Goal: Information Seeking & Learning: Learn about a topic

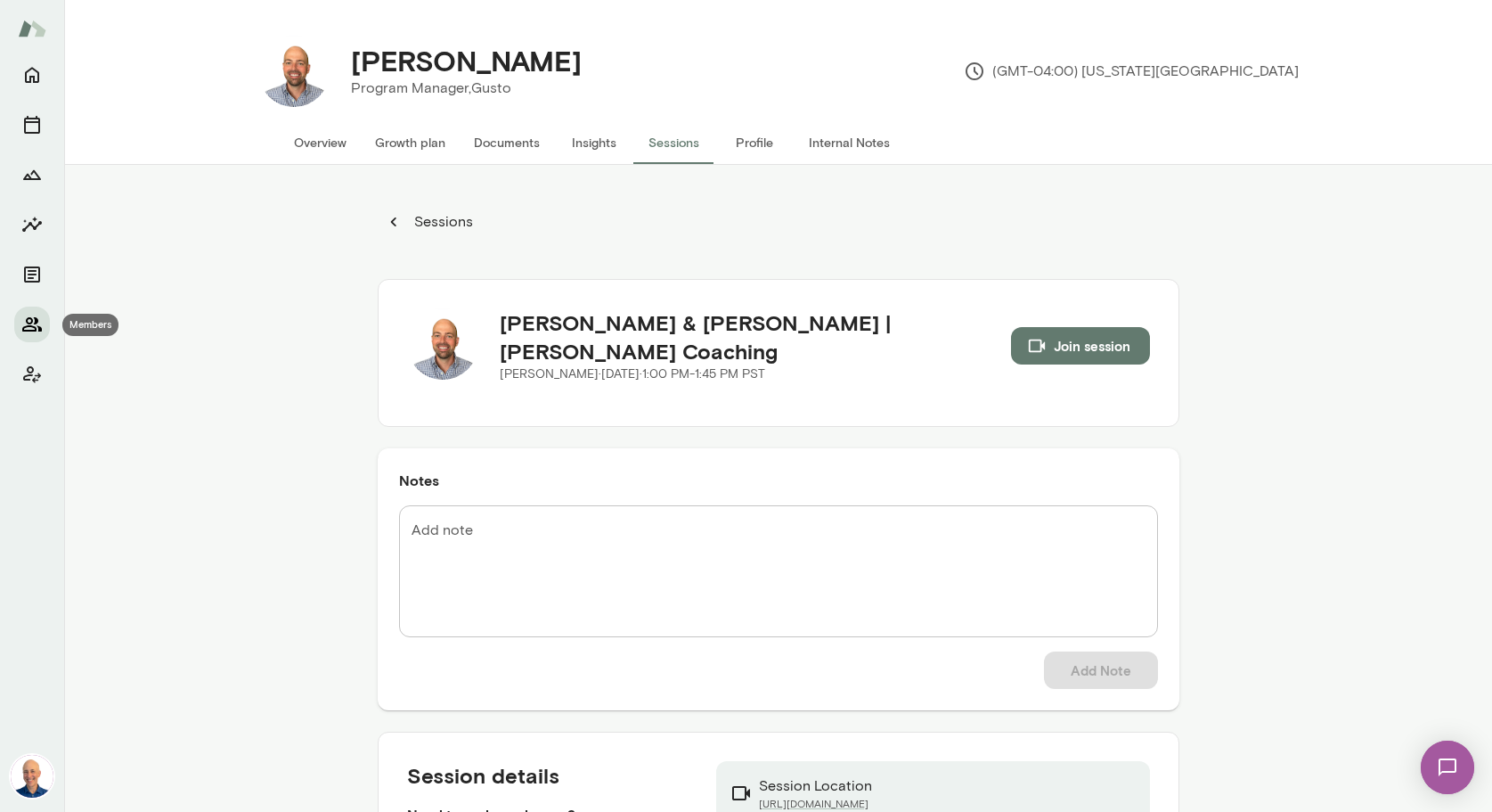
click at [29, 329] on icon "Members" at bounding box center [31, 324] width 21 height 21
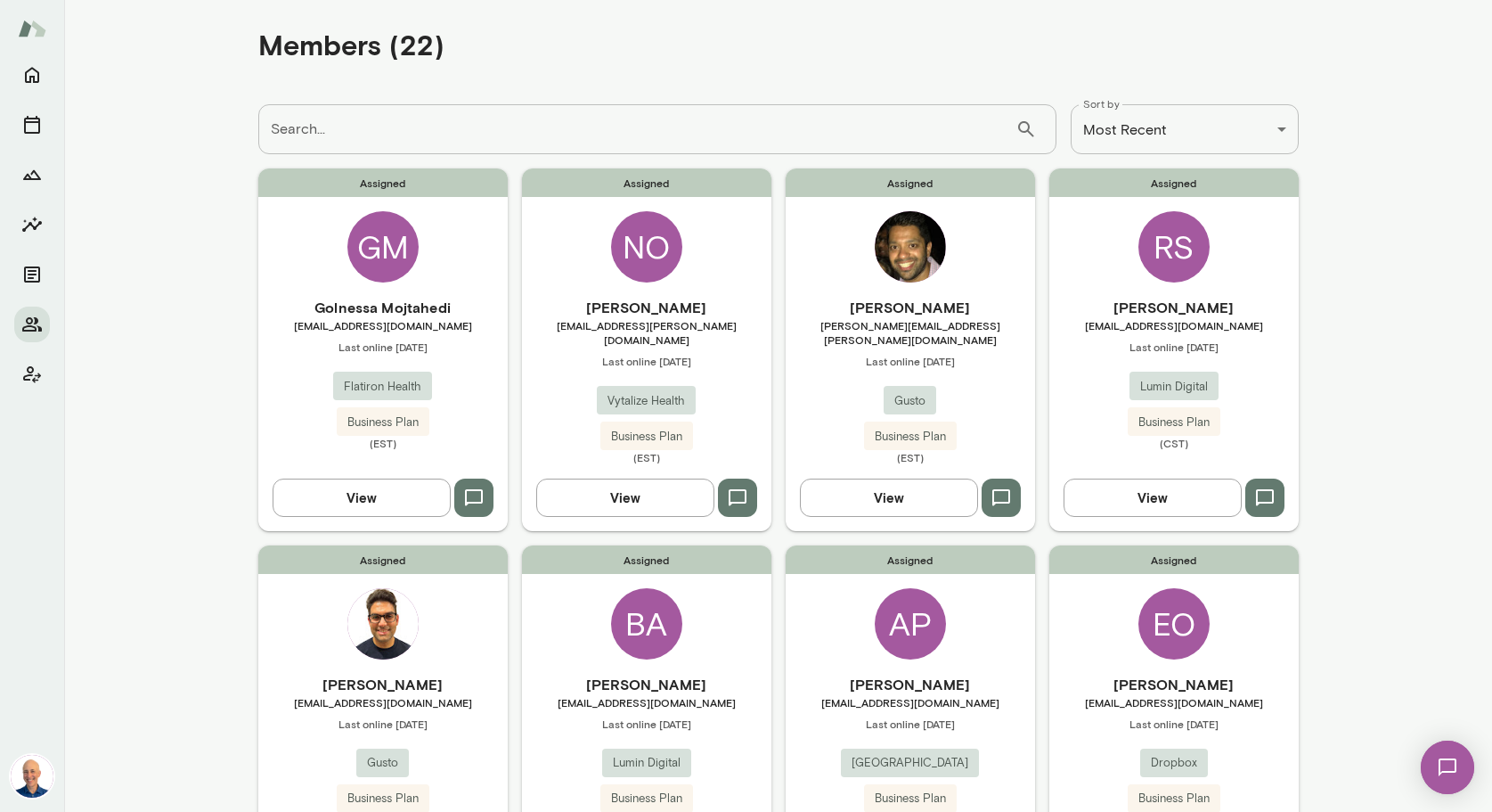
scroll to position [23, 0]
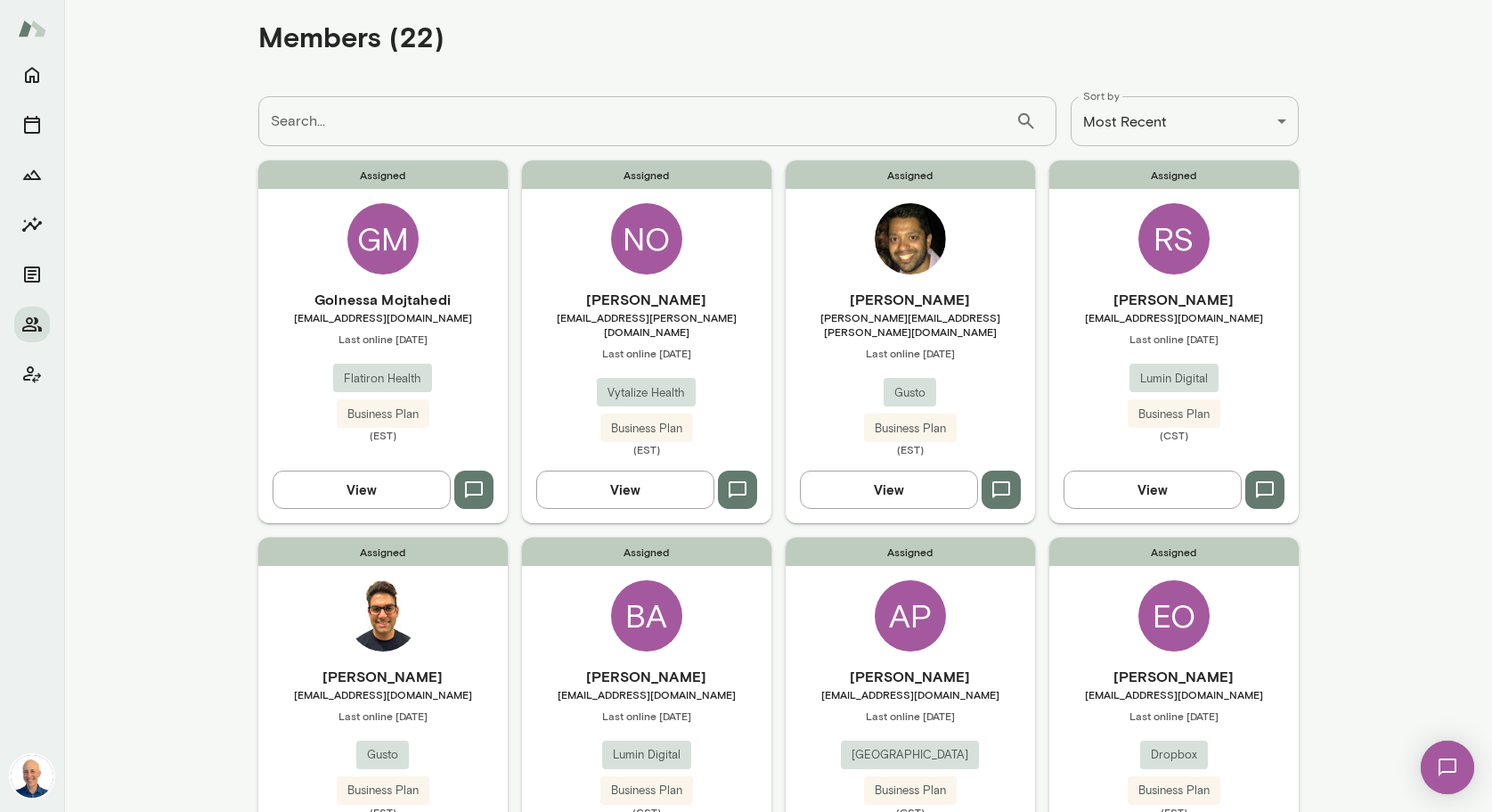
click at [1094, 258] on div "Assigned RS [PERSON_NAME] [EMAIL_ADDRESS][DOMAIN_NAME] Last online [DATE] Lumin…" at bounding box center [1174, 341] width 249 height 362
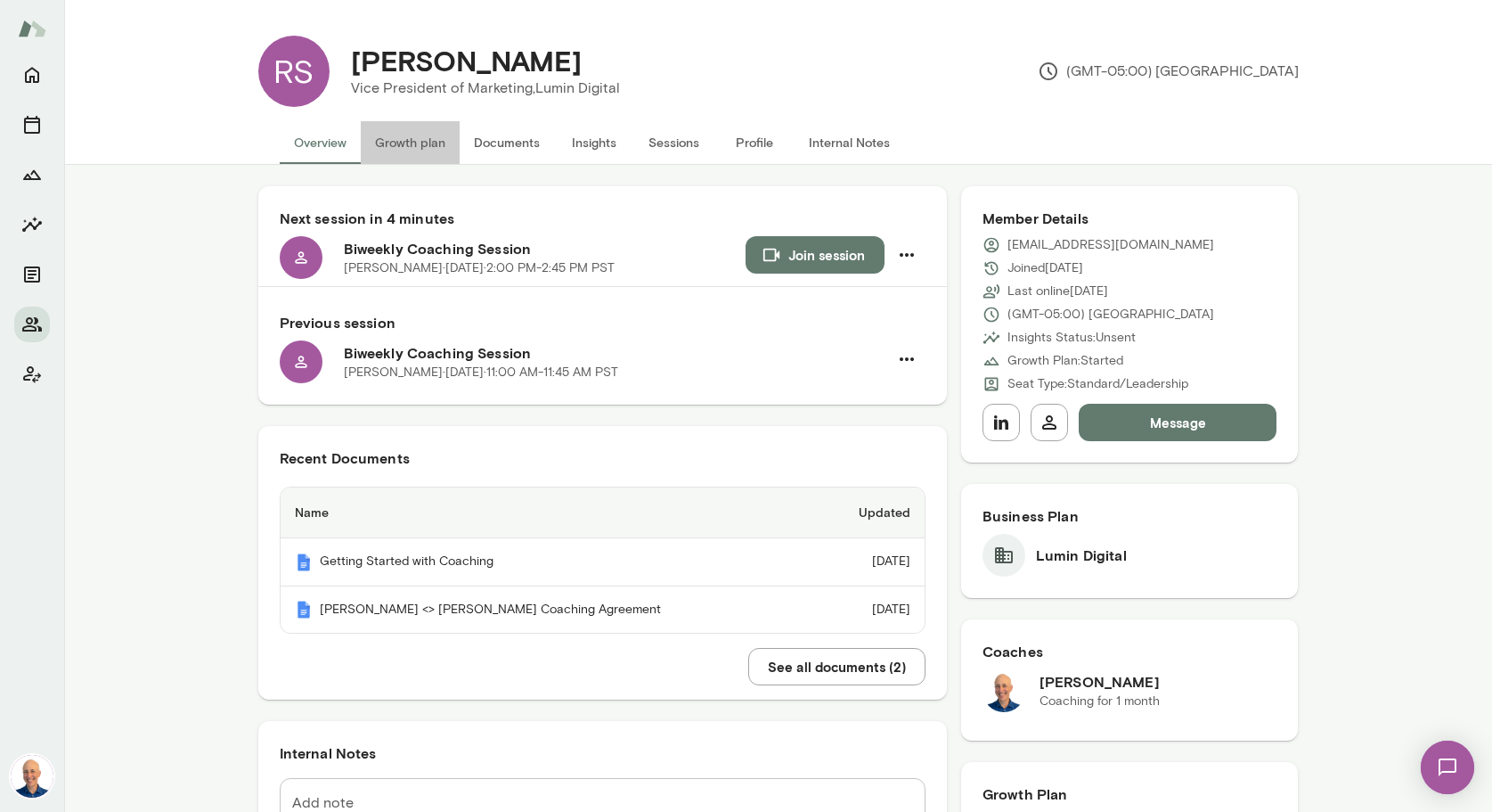
click at [402, 134] on button "Growth plan" at bounding box center [411, 142] width 99 height 43
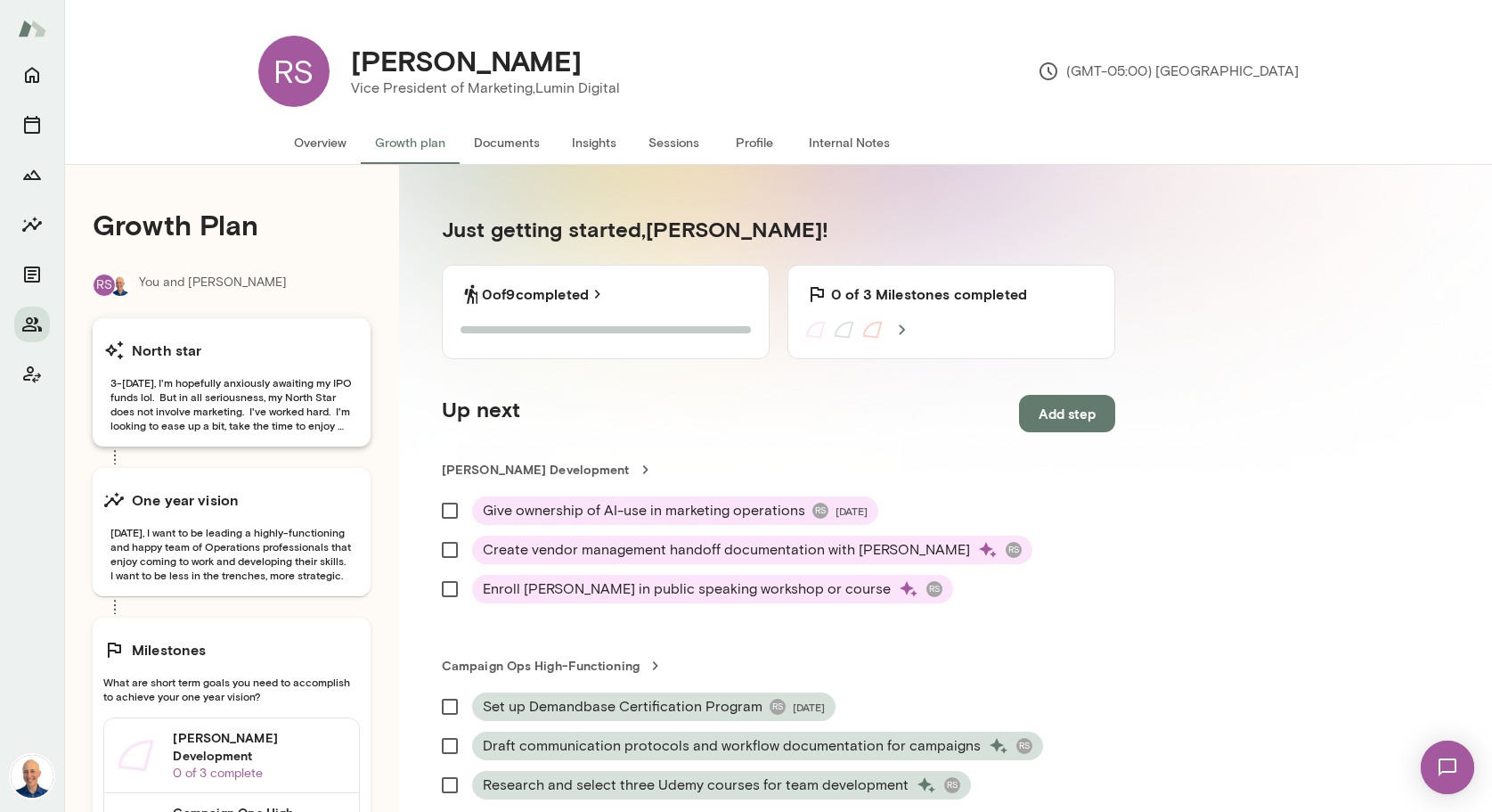
click at [253, 392] on span "3-[DATE], I'm hopefully anxiously awaiting my IPO funds lol. But in all serious…" at bounding box center [232, 403] width 257 height 57
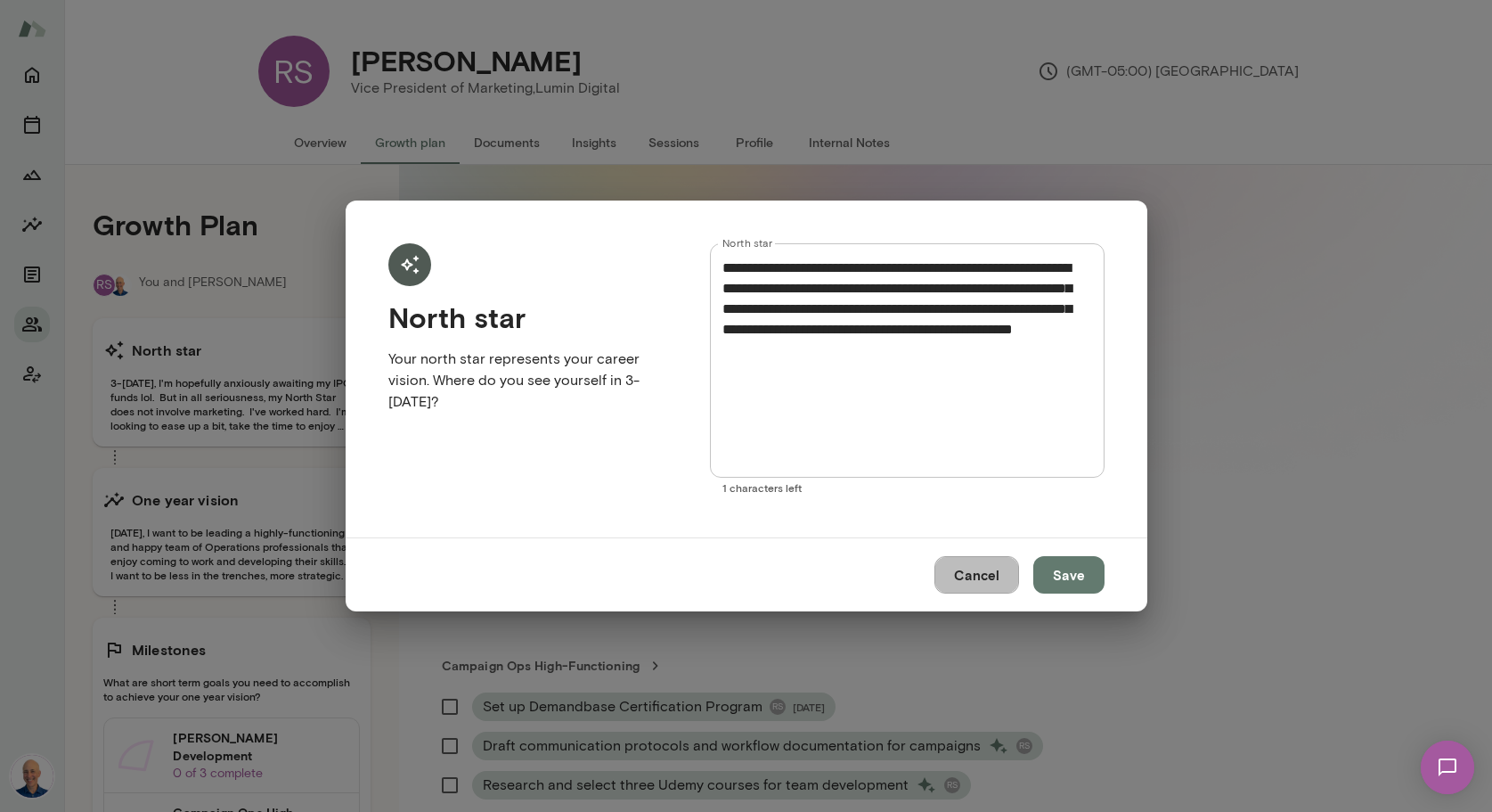
click at [1000, 566] on button "Cancel" at bounding box center [977, 575] width 84 height 38
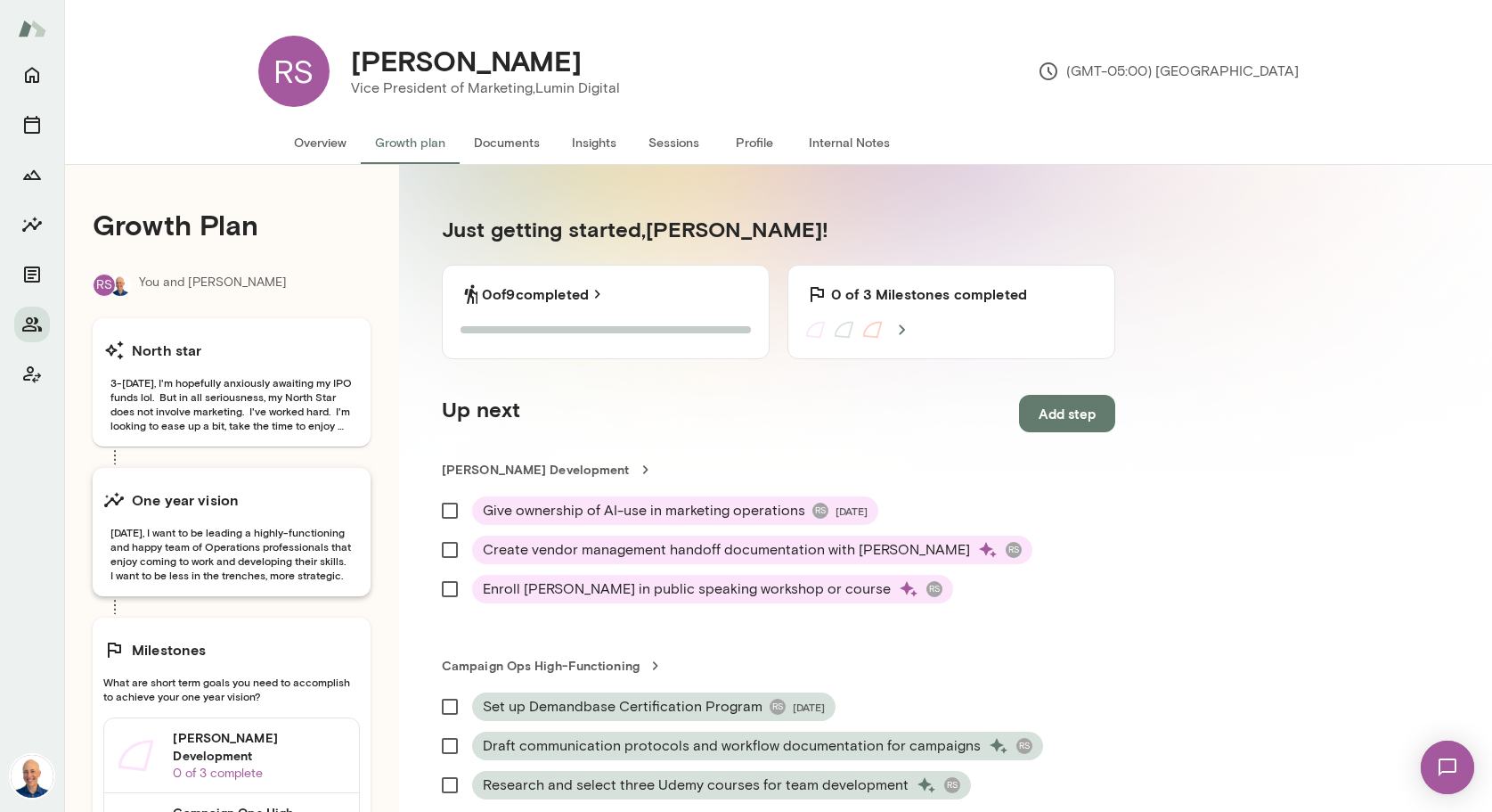
click at [258, 549] on span "[DATE], I want to be leading a highly-functioning and happy team of Operations …" at bounding box center [232, 554] width 257 height 57
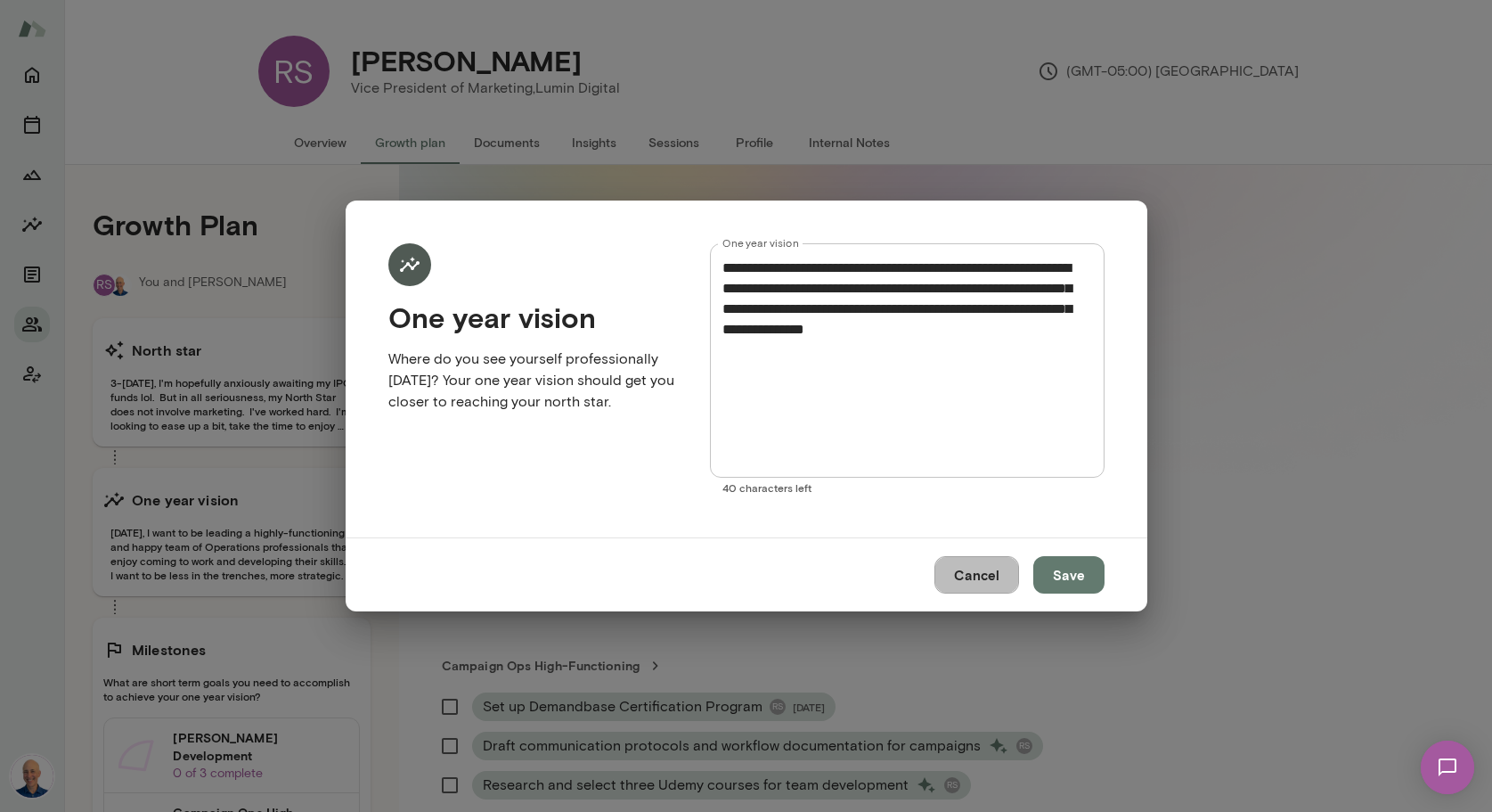
click at [1004, 576] on button "Cancel" at bounding box center [977, 575] width 84 height 38
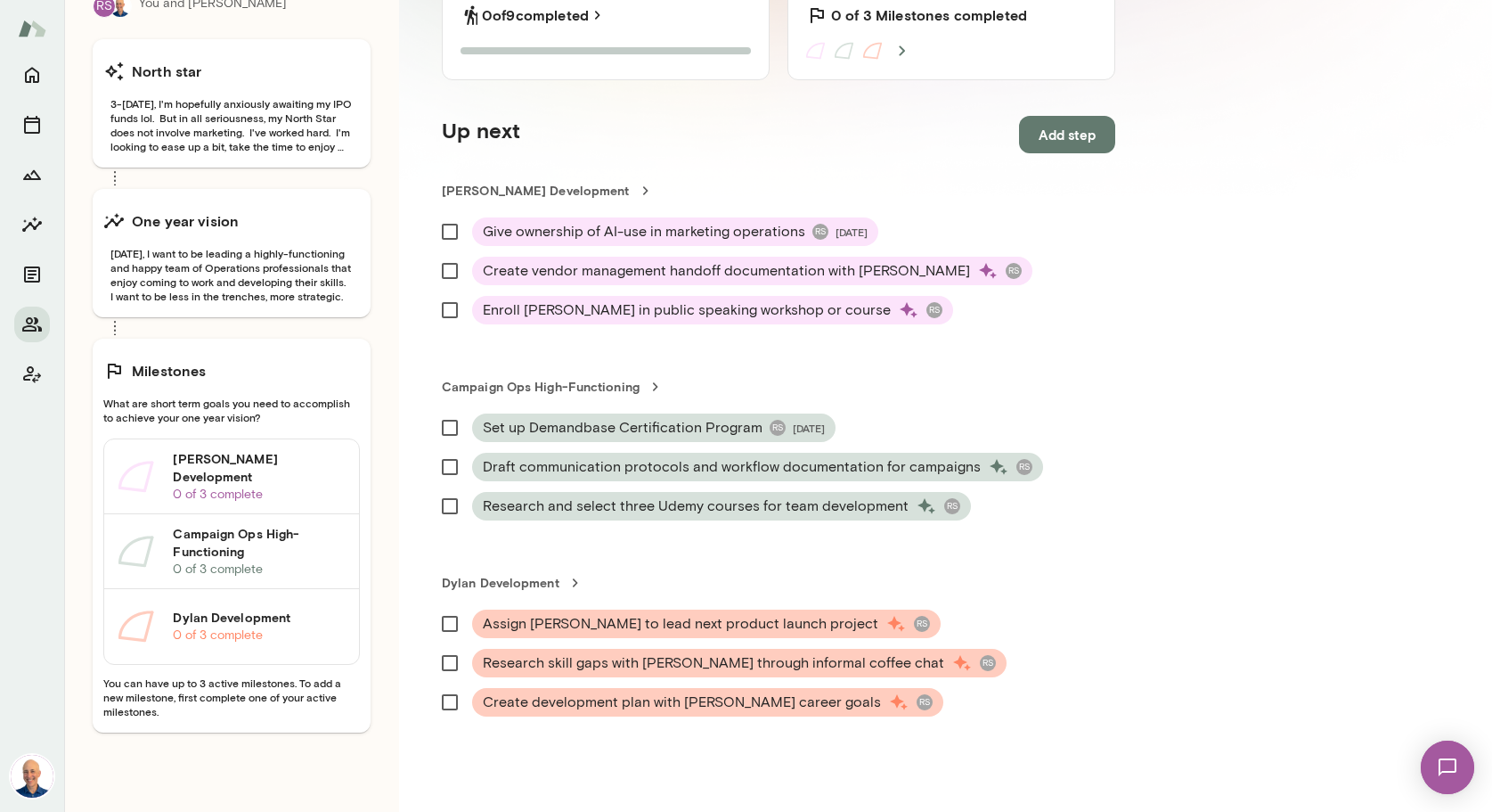
scroll to position [280, 0]
click at [180, 119] on span "3-[DATE], I'm hopefully anxiously awaiting my IPO funds lol. But in all serious…" at bounding box center [232, 124] width 257 height 57
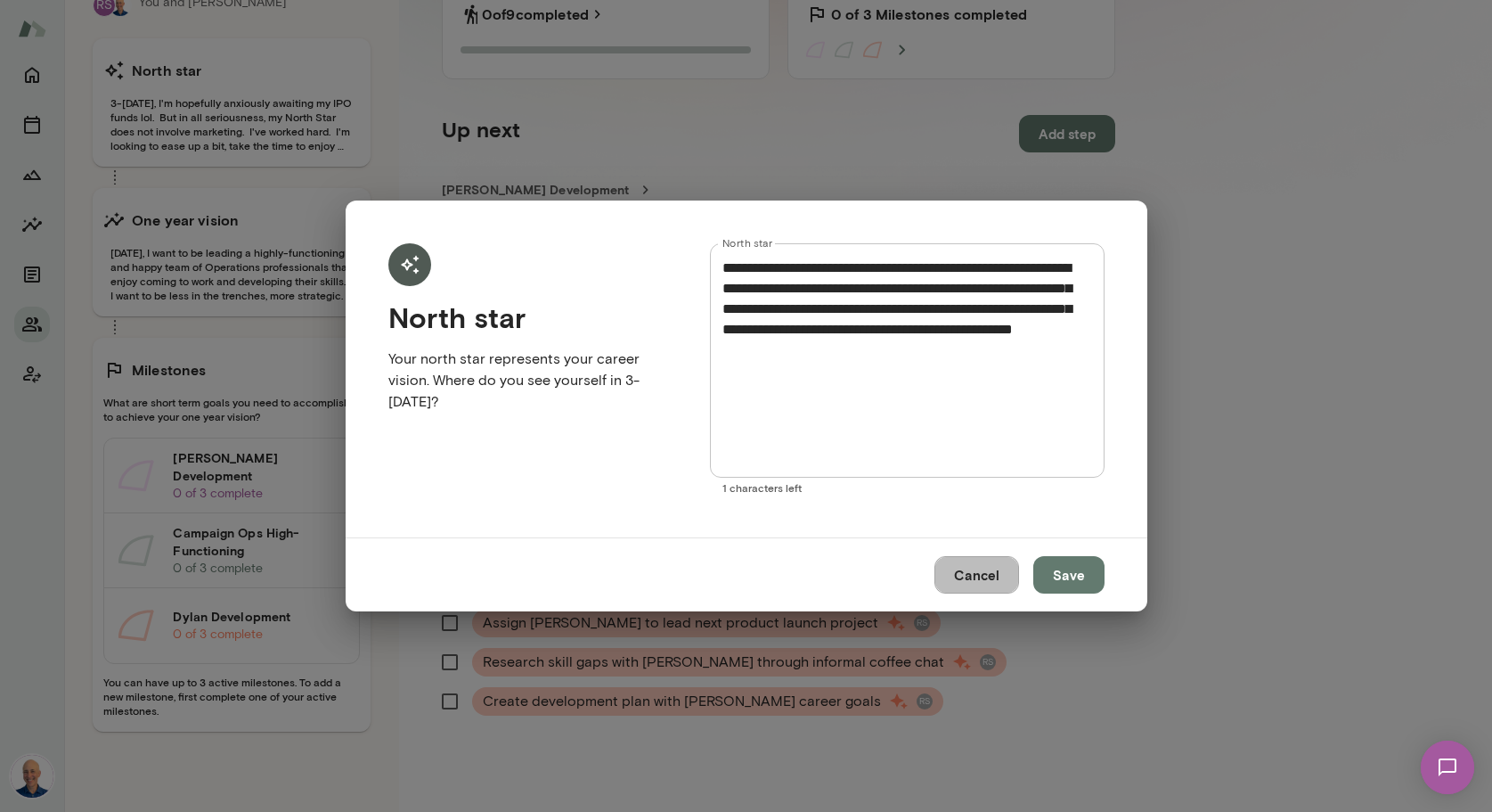
click at [980, 579] on button "Cancel" at bounding box center [977, 575] width 84 height 38
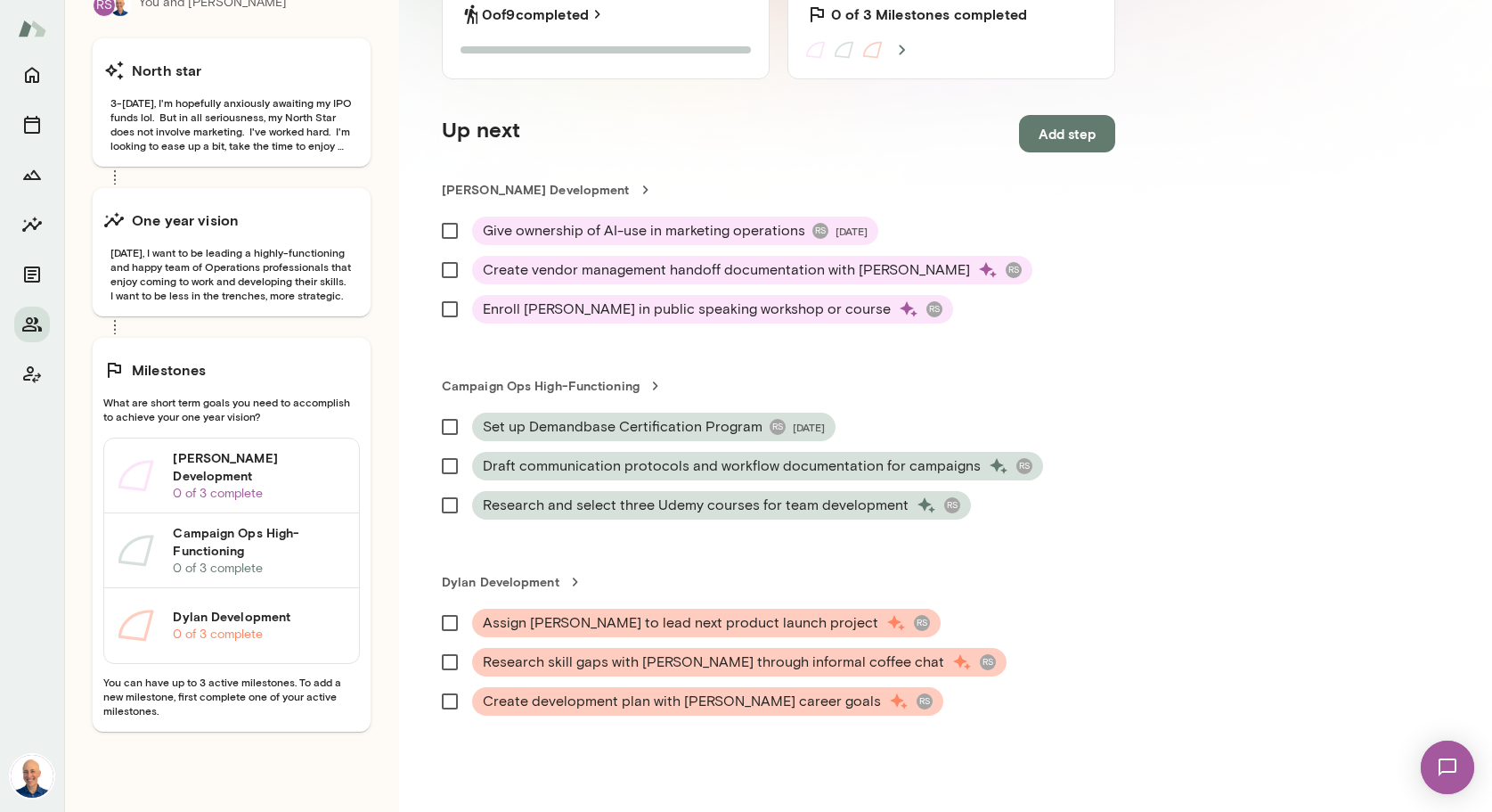
scroll to position [0, 0]
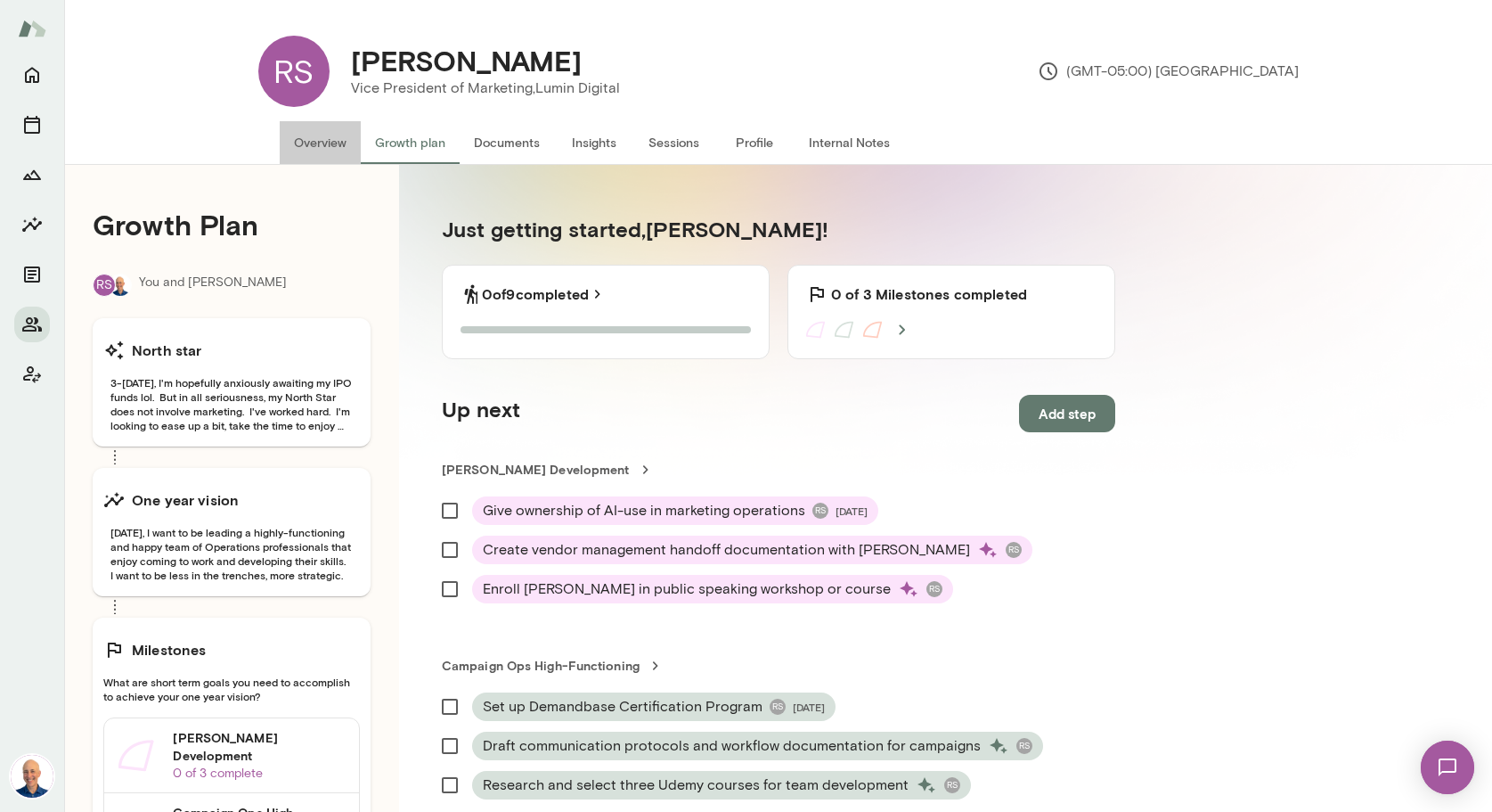
click at [313, 137] on button "Overview" at bounding box center [320, 142] width 81 height 43
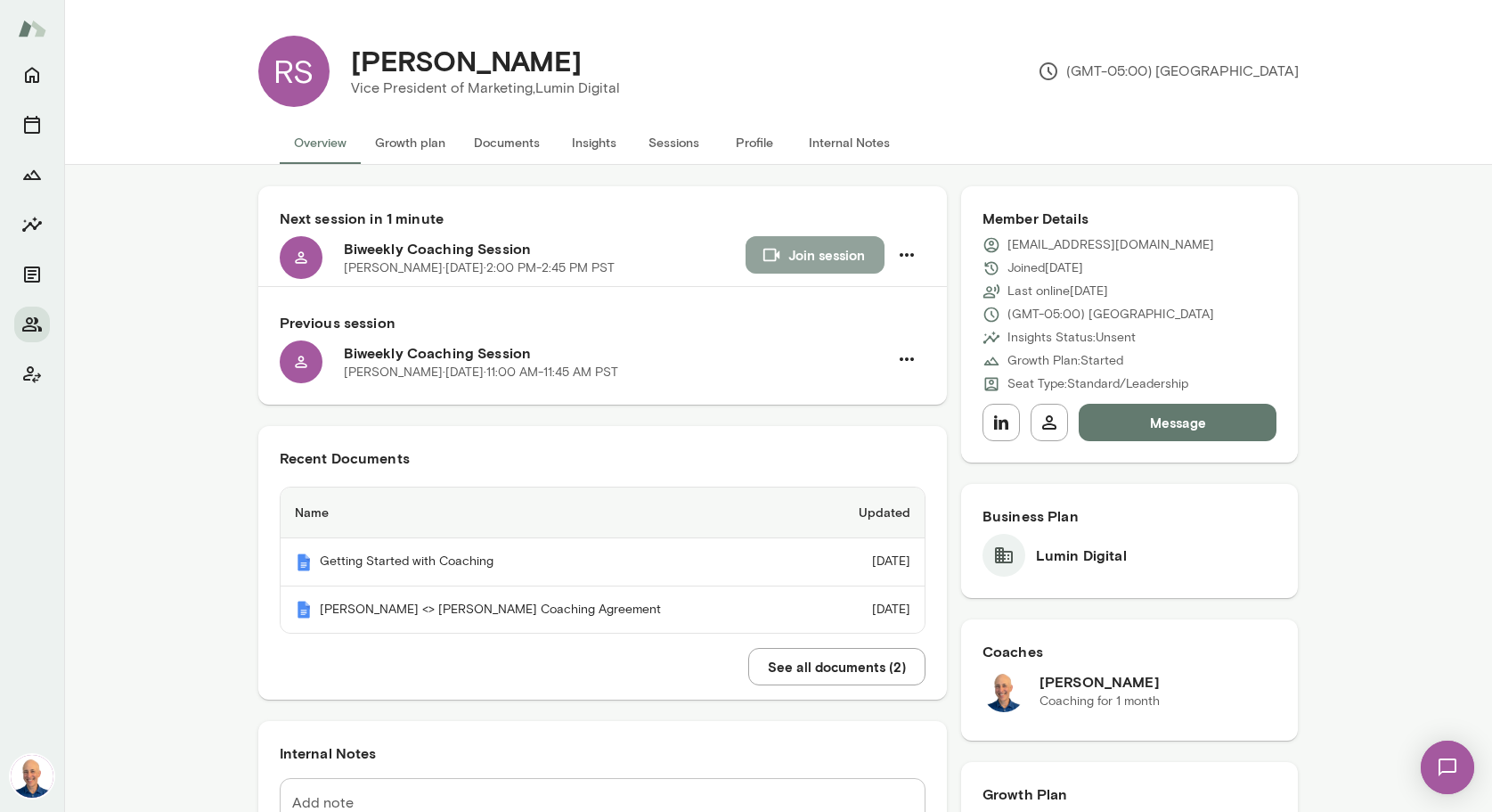
click at [835, 260] on button "Join session" at bounding box center [816, 255] width 139 height 38
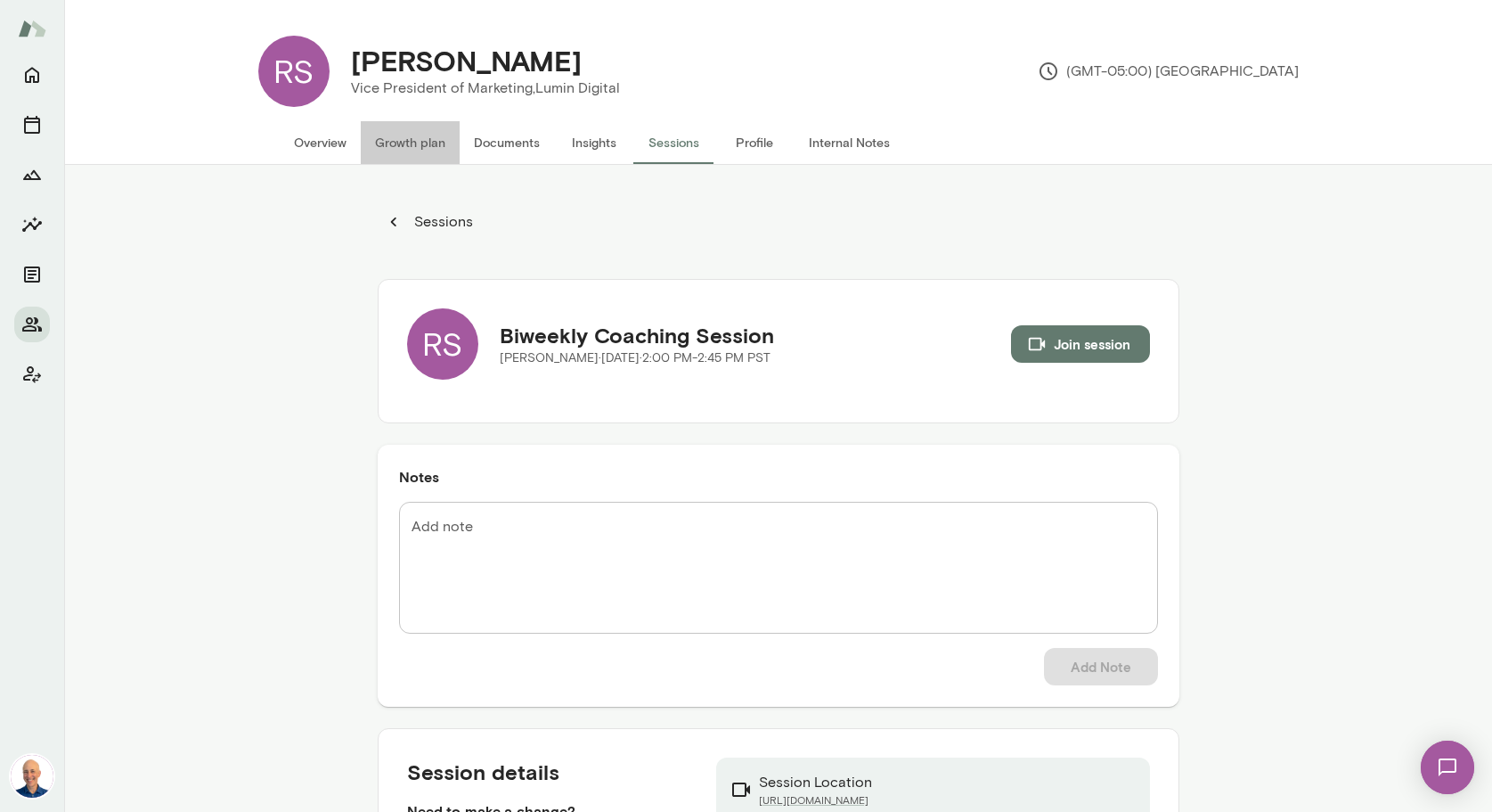
click at [430, 151] on button "Growth plan" at bounding box center [411, 142] width 99 height 43
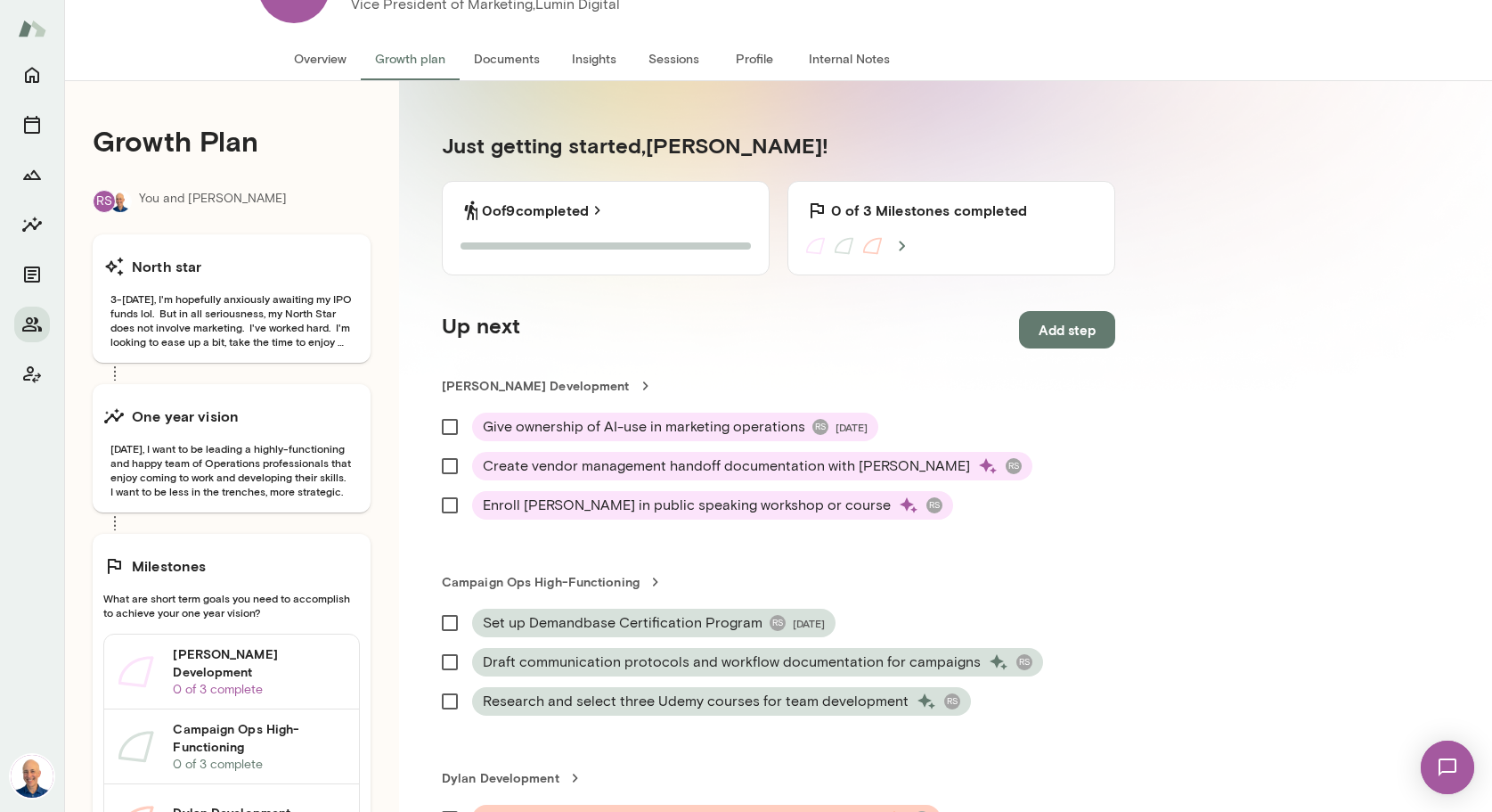
scroll to position [92, 0]
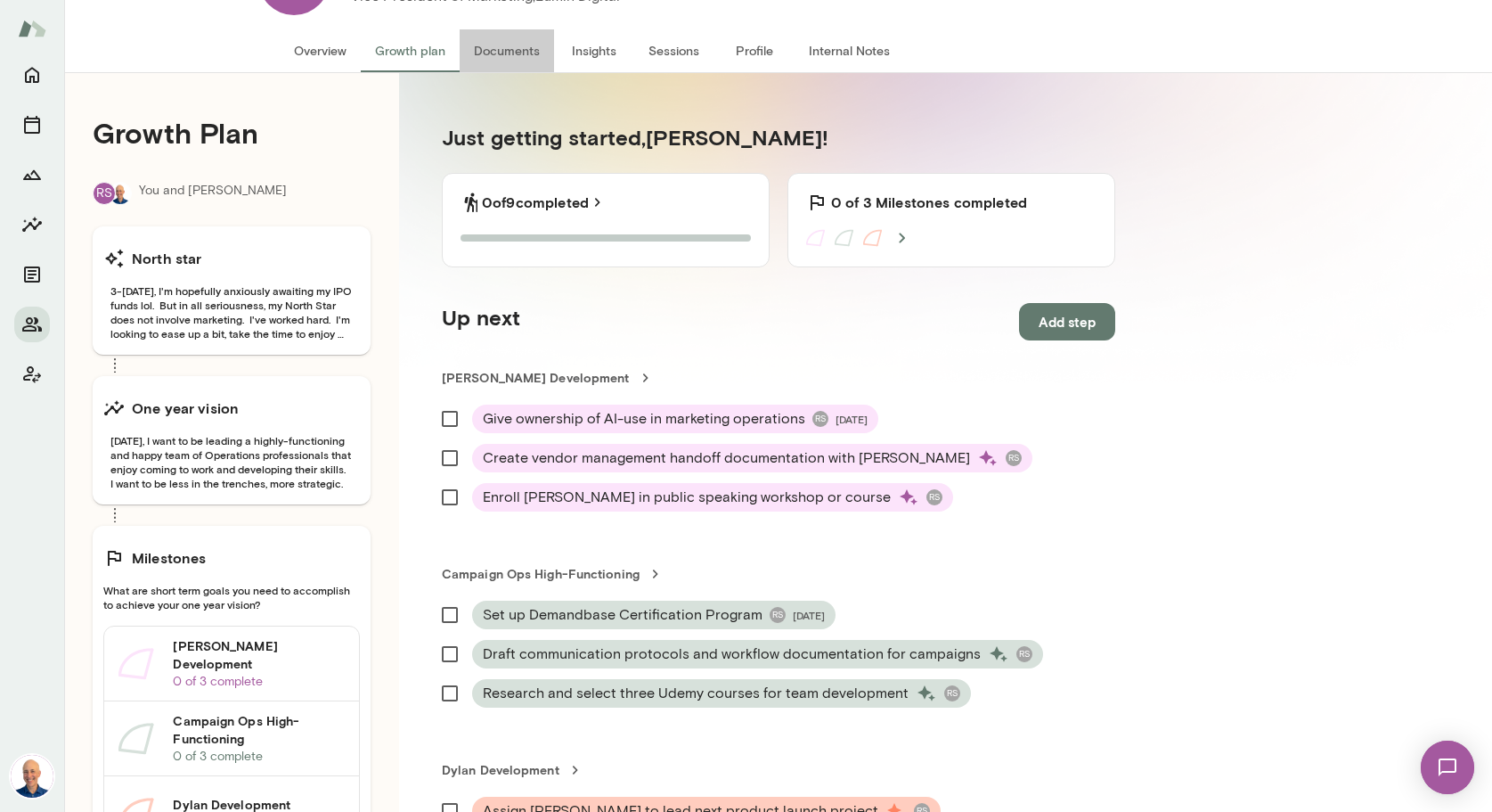
click at [503, 58] on button "Documents" at bounding box center [507, 50] width 94 height 43
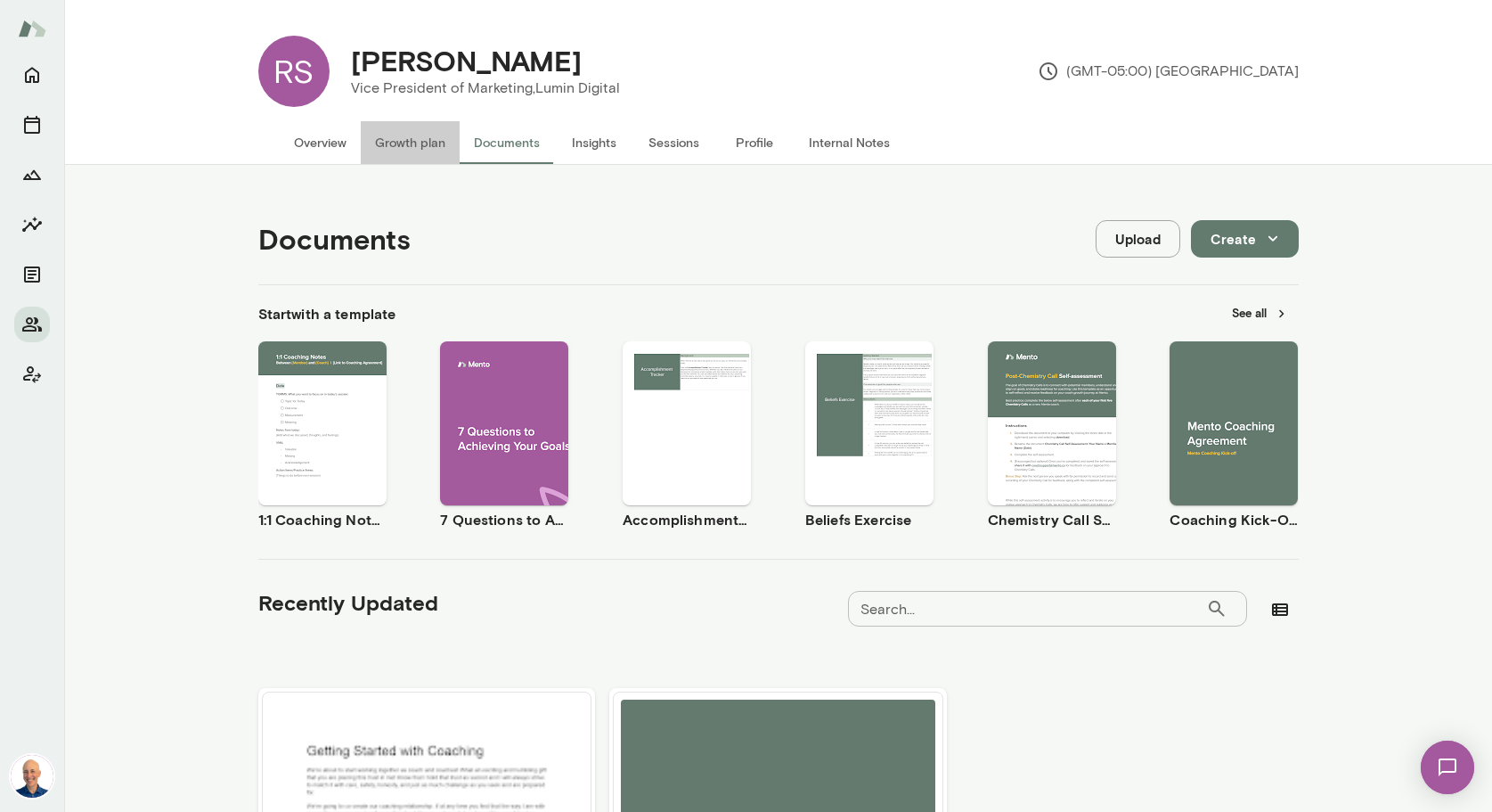
click at [428, 141] on button "Growth plan" at bounding box center [411, 142] width 99 height 43
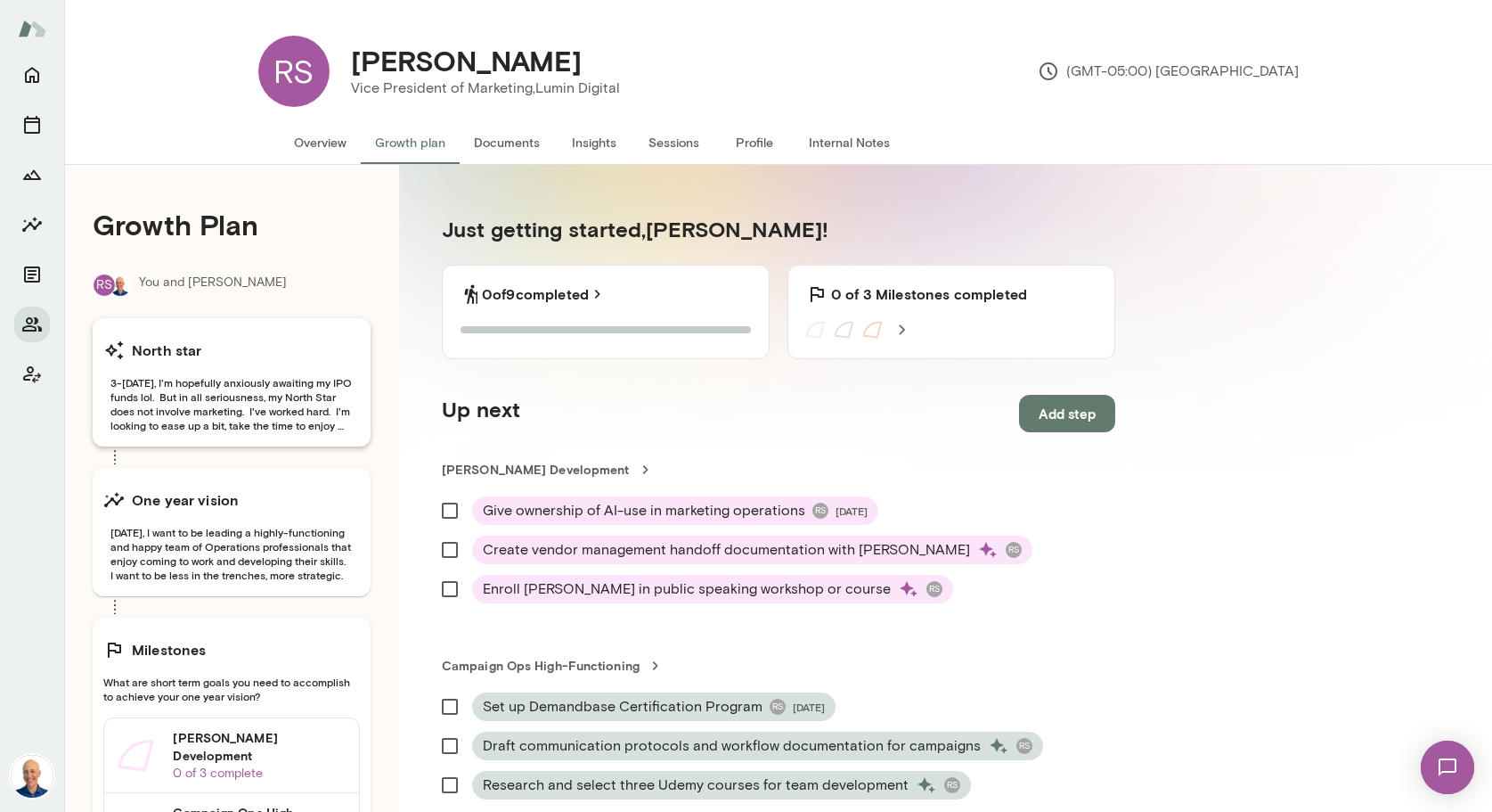
click at [331, 407] on span "3-[DATE], I'm hopefully anxiously awaiting my IPO funds lol. But in all serious…" at bounding box center [232, 403] width 257 height 57
